Goal: Task Accomplishment & Management: Use online tool/utility

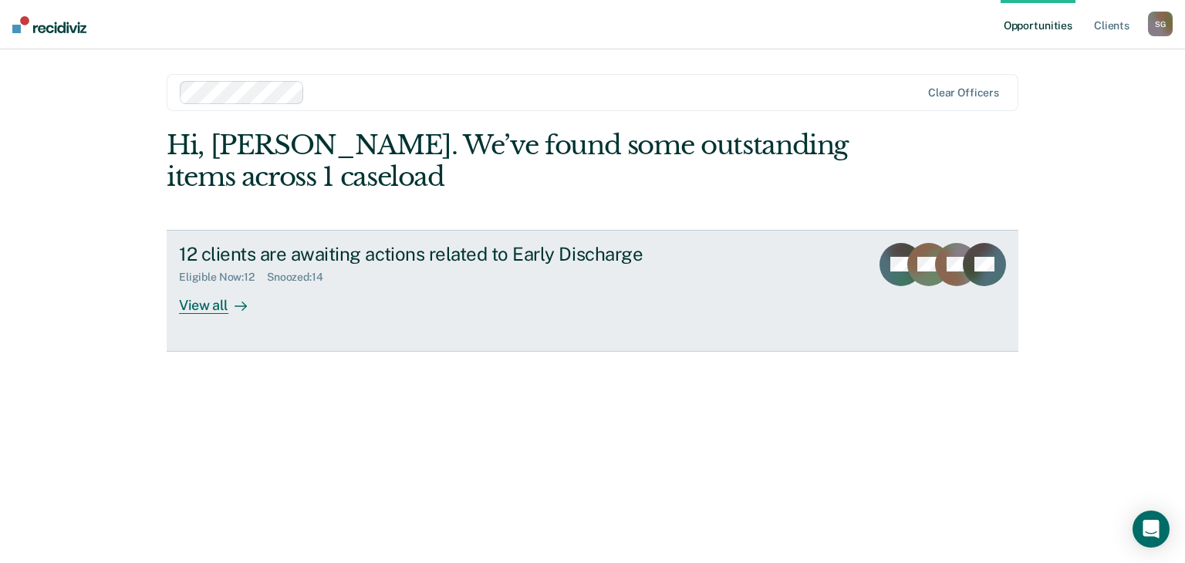
click at [194, 306] on div "View all" at bounding box center [222, 299] width 86 height 30
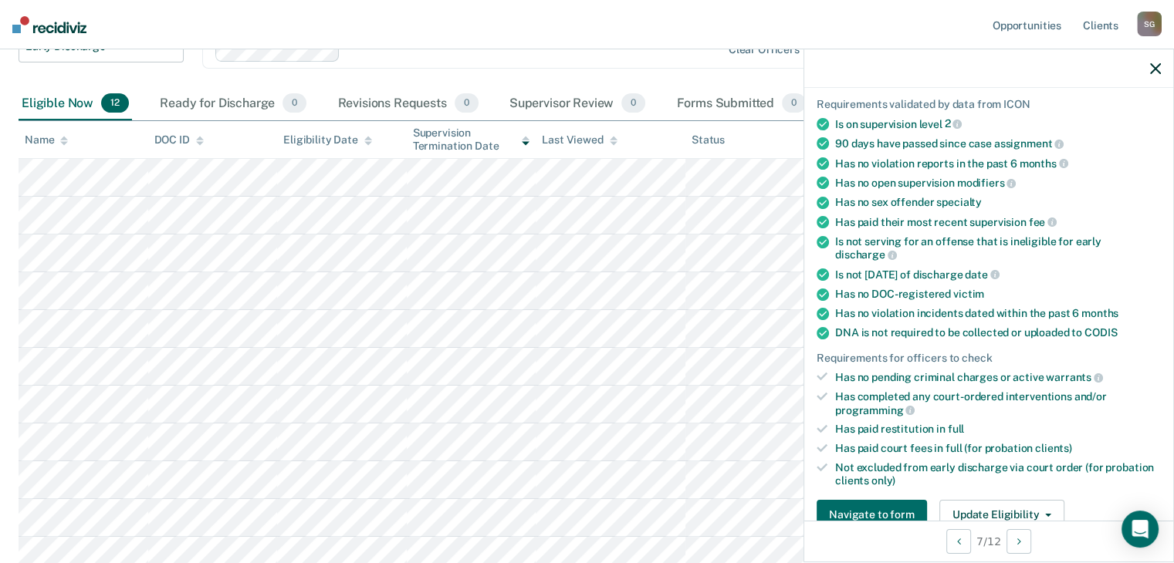
scroll to position [256, 0]
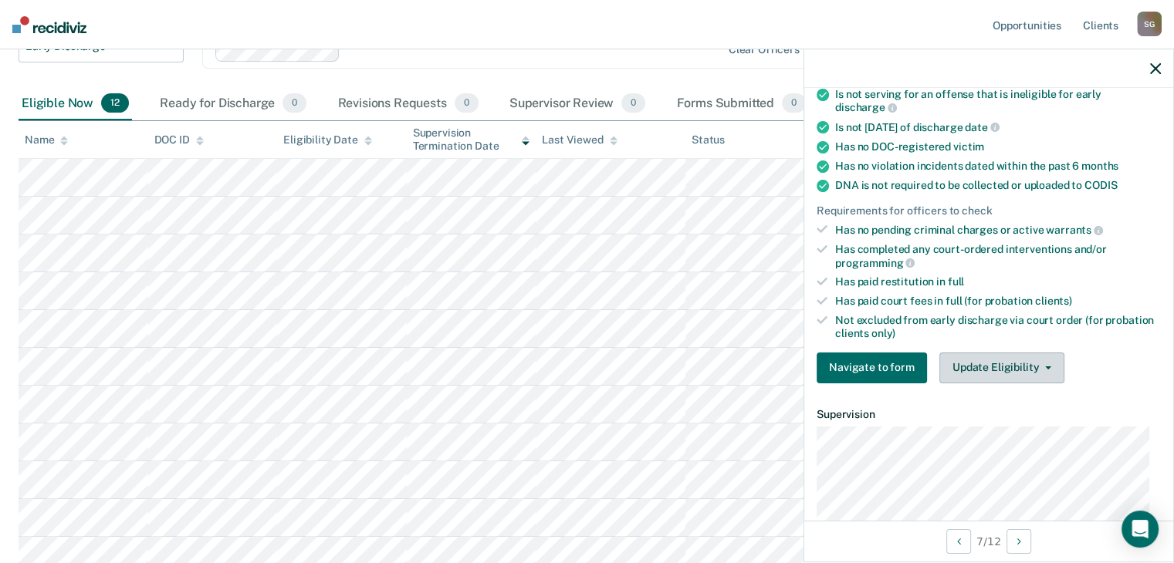
click at [1020, 365] on button "Update Eligibility" at bounding box center [1001, 368] width 125 height 31
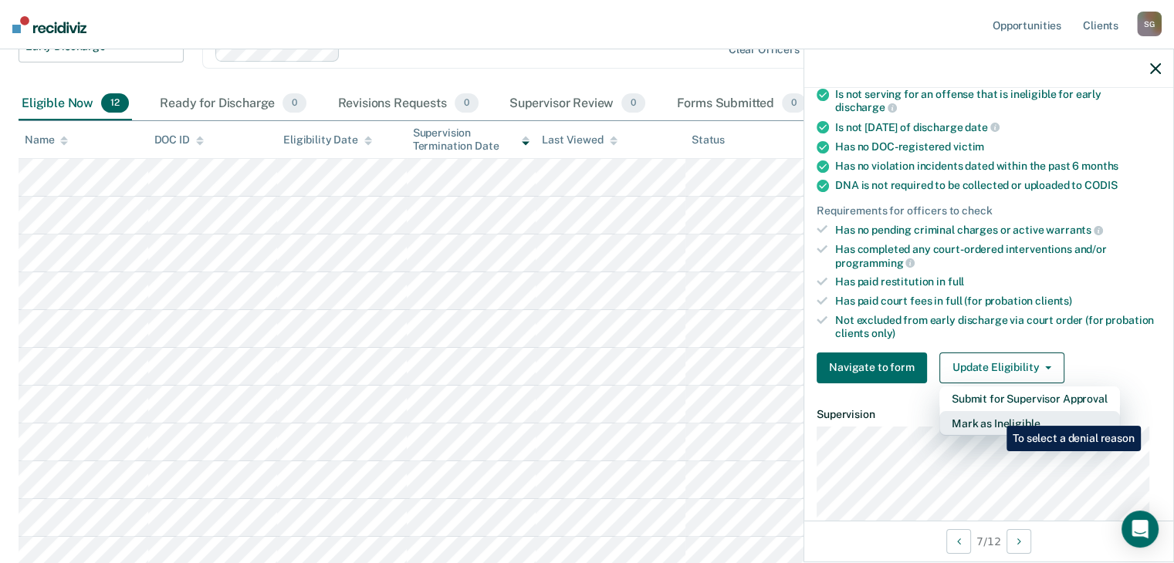
click at [995, 414] on button "Mark as Ineligible" at bounding box center [1029, 423] width 181 height 25
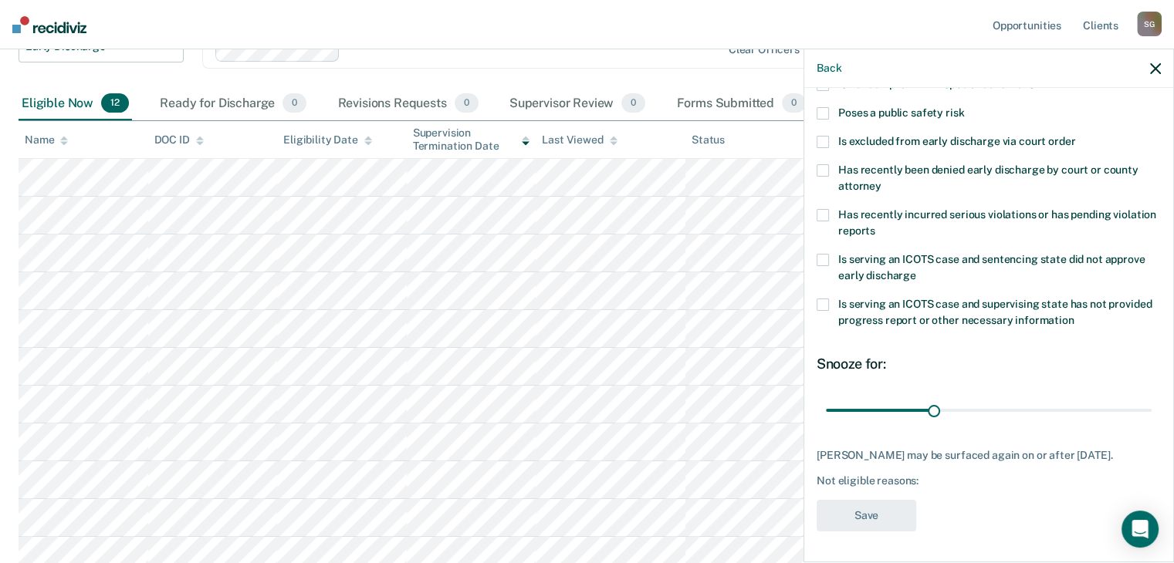
scroll to position [210, 0]
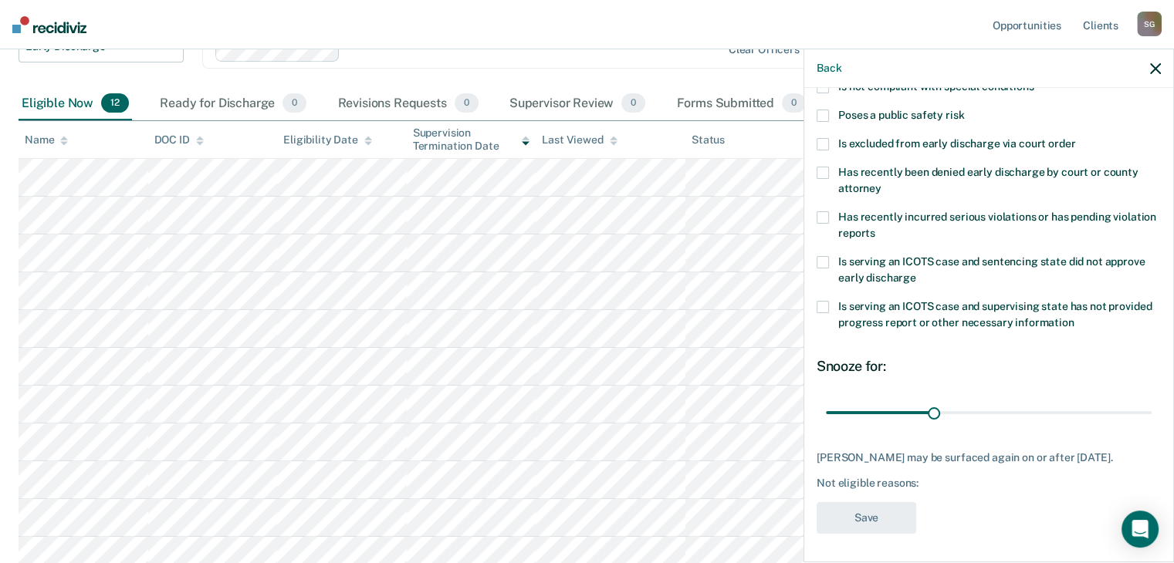
click at [1159, 192] on div "BC Which of the following requirements has [PERSON_NAME] not met? Has unpaid co…" at bounding box center [988, 323] width 369 height 471
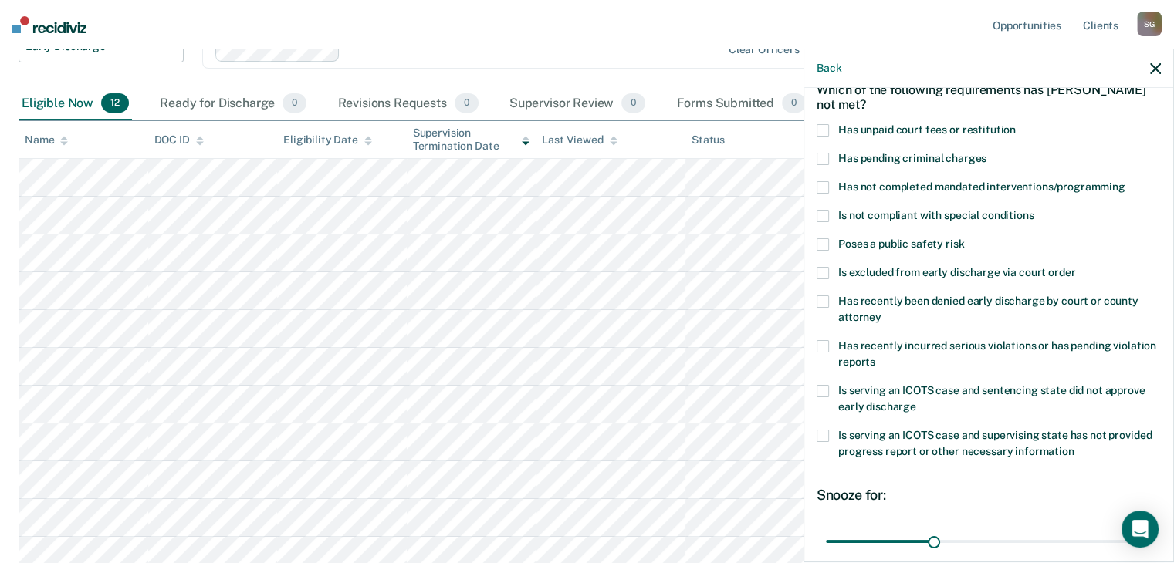
scroll to position [75, 0]
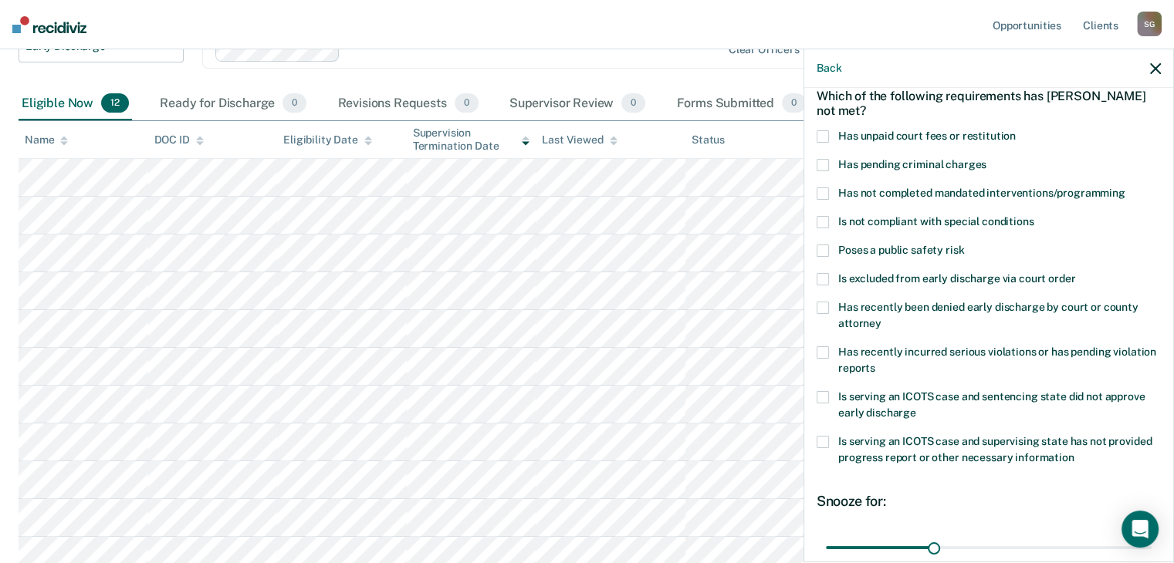
click at [827, 194] on span at bounding box center [822, 193] width 12 height 12
click at [1125, 187] on input "Has not completed mandated interventions/programming" at bounding box center [1125, 187] width 0 height 0
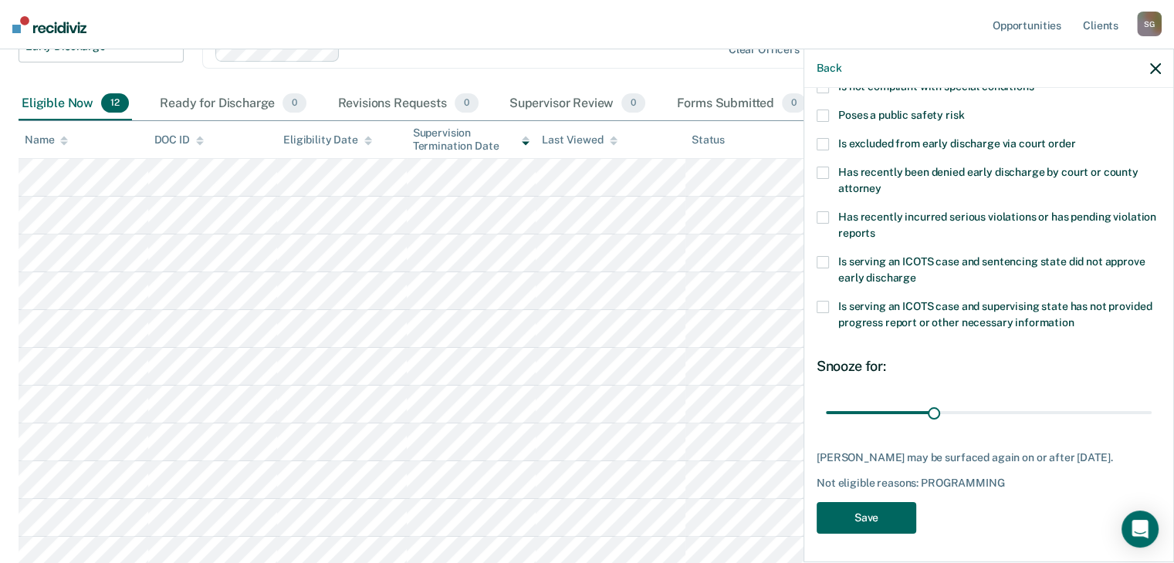
click at [840, 515] on button "Save" at bounding box center [866, 518] width 100 height 32
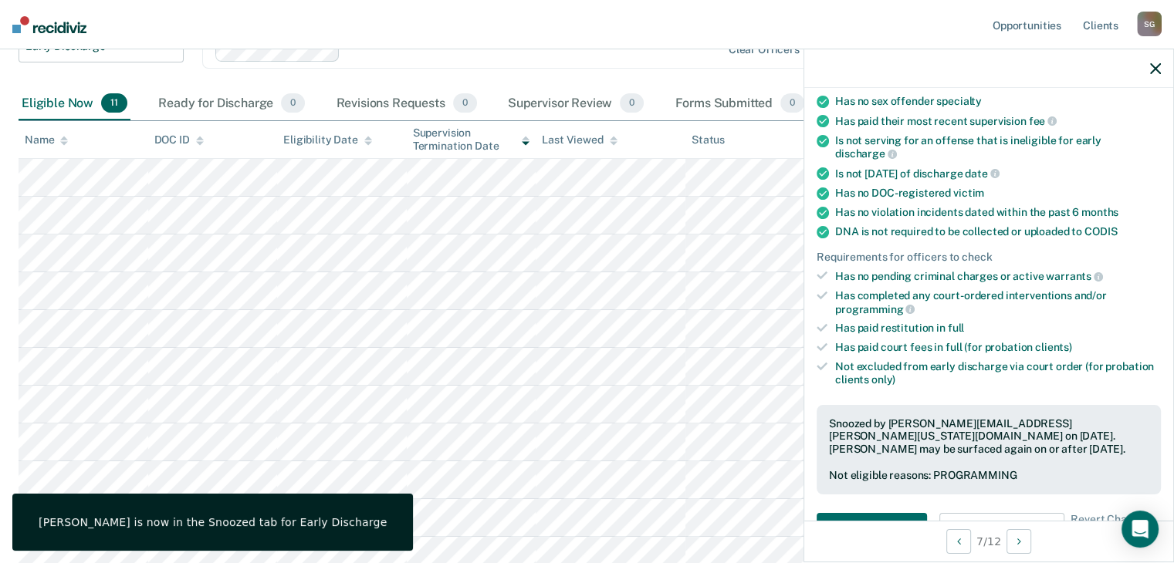
click at [1157, 66] on icon "button" at bounding box center [1155, 68] width 11 height 11
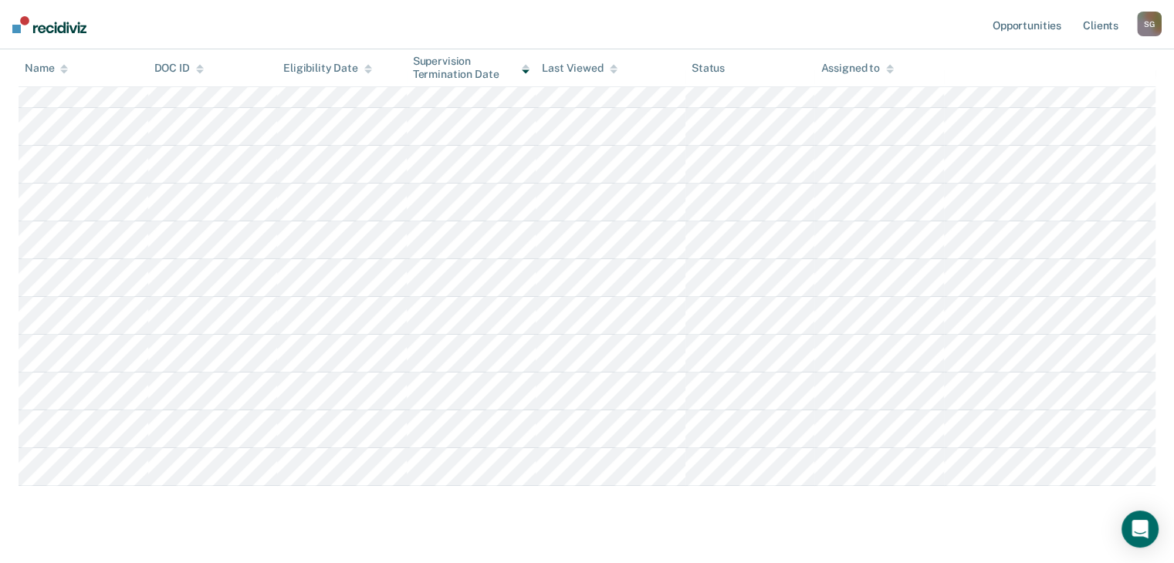
scroll to position [231, 0]
